Goal: Check status

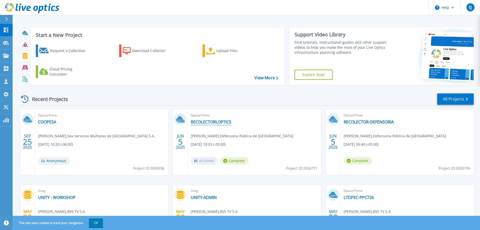
click at [218, 120] on link "RECOLECTORLOPTICS" at bounding box center [211, 121] width 41 height 5
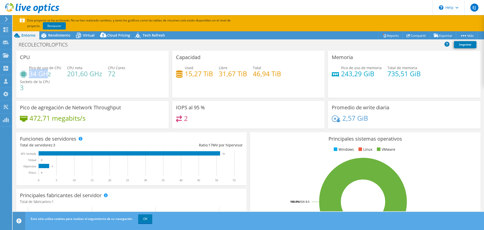
drag, startPoint x: 47, startPoint y: 75, endPoint x: 30, endPoint y: 75, distance: 16.4
click at [30, 75] on h4 "34 GHz" at bounding box center [45, 74] width 32 height 6
click at [51, 76] on h4 "34 GHz" at bounding box center [45, 74] width 32 height 6
